Goal: Navigation & Orientation: Find specific page/section

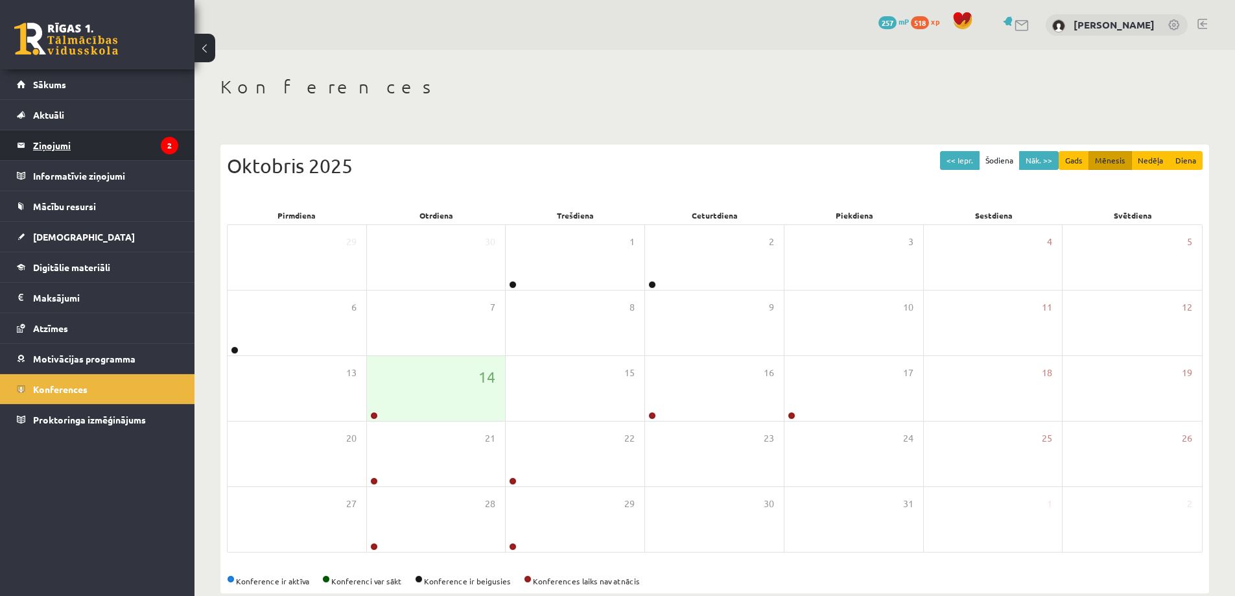
click at [115, 158] on legend "Ziņojumi 2" at bounding box center [105, 145] width 145 height 30
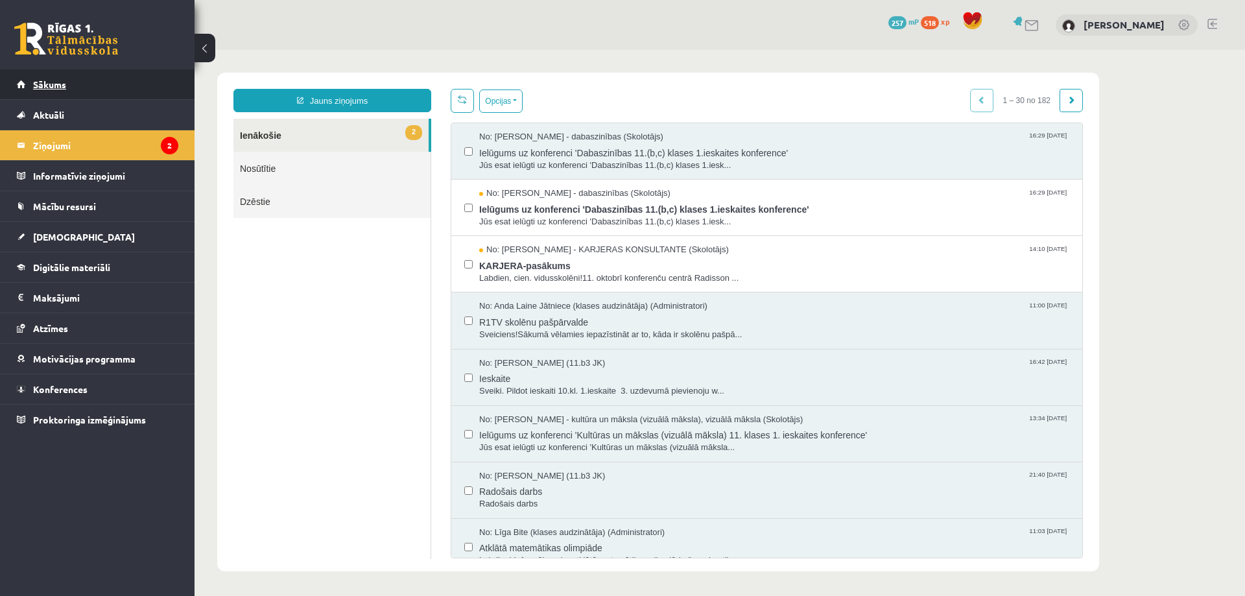
click at [86, 83] on link "Sākums" at bounding box center [97, 84] width 161 height 30
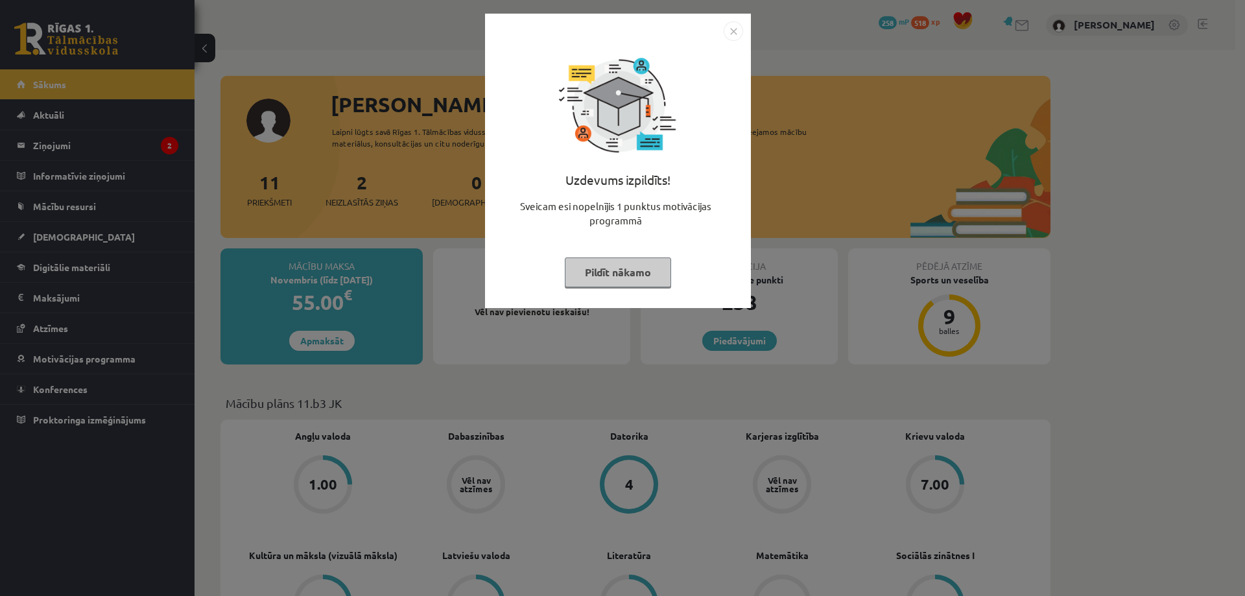
click at [601, 276] on button "Pildīt nākamo" at bounding box center [618, 272] width 106 height 30
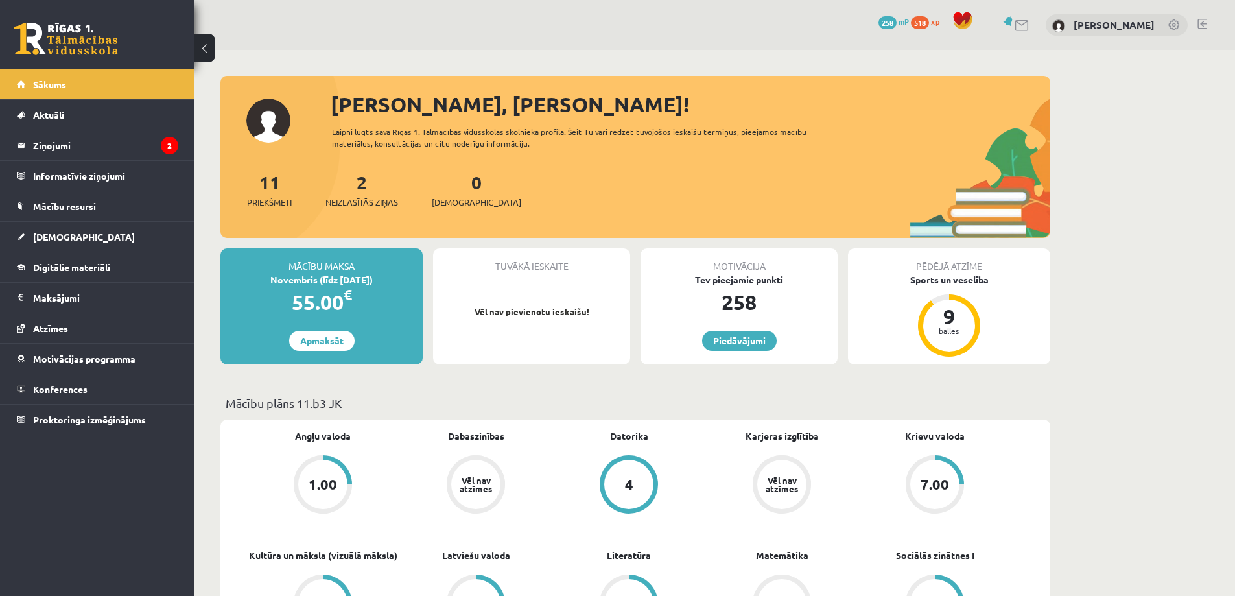
click at [1206, 16] on div "0 Dāvanas 258 mP 518 xp [PERSON_NAME]" at bounding box center [715, 25] width 1041 height 50
click at [1207, 23] on div "0 Dāvanas 258 mP 518 xp [PERSON_NAME]" at bounding box center [715, 25] width 1041 height 50
click at [1208, 25] on div "0 Dāvanas 258 mP 518 xp [PERSON_NAME]" at bounding box center [715, 25] width 1041 height 50
click at [1203, 23] on link at bounding box center [1203, 24] width 10 height 10
